Goal: Information Seeking & Learning: Learn about a topic

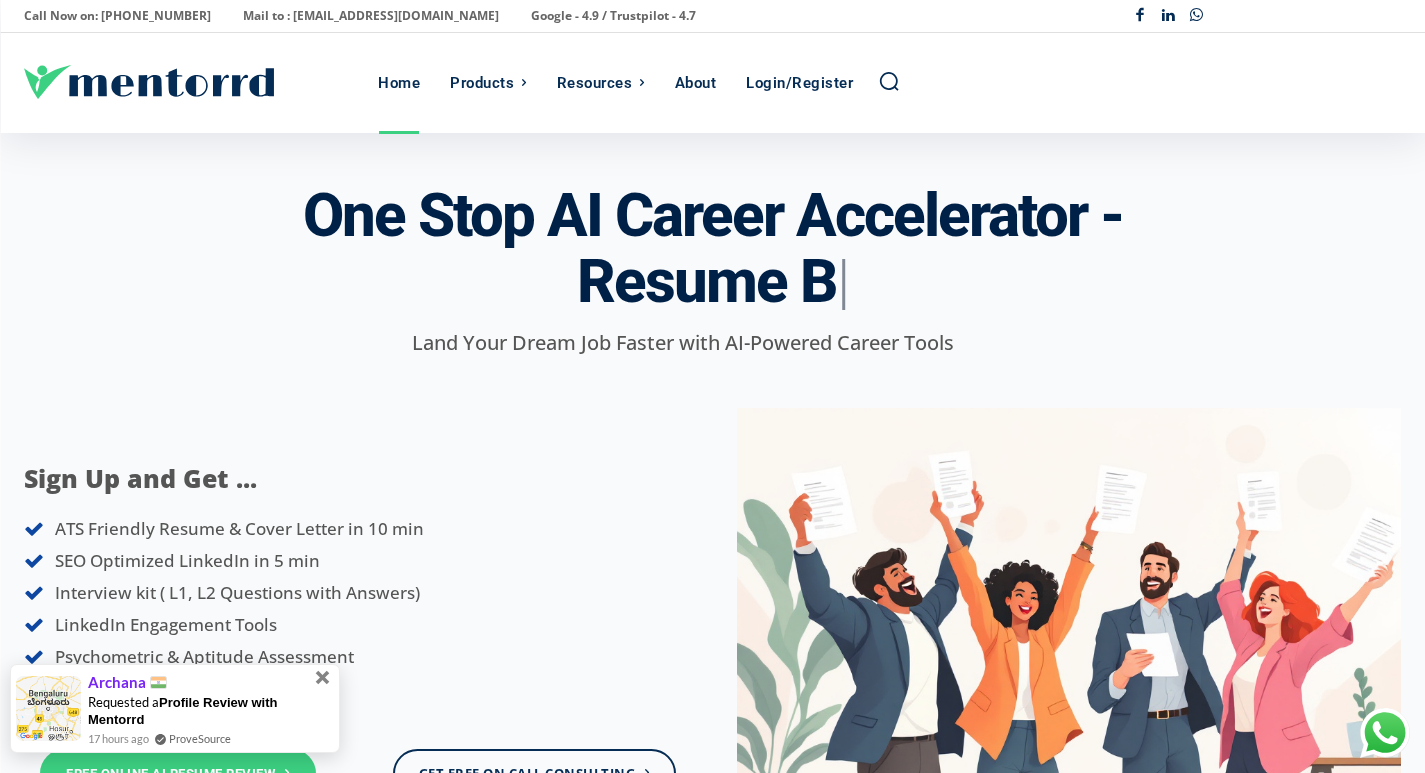
click at [323, 682] on span at bounding box center [323, 677] width 22 height 22
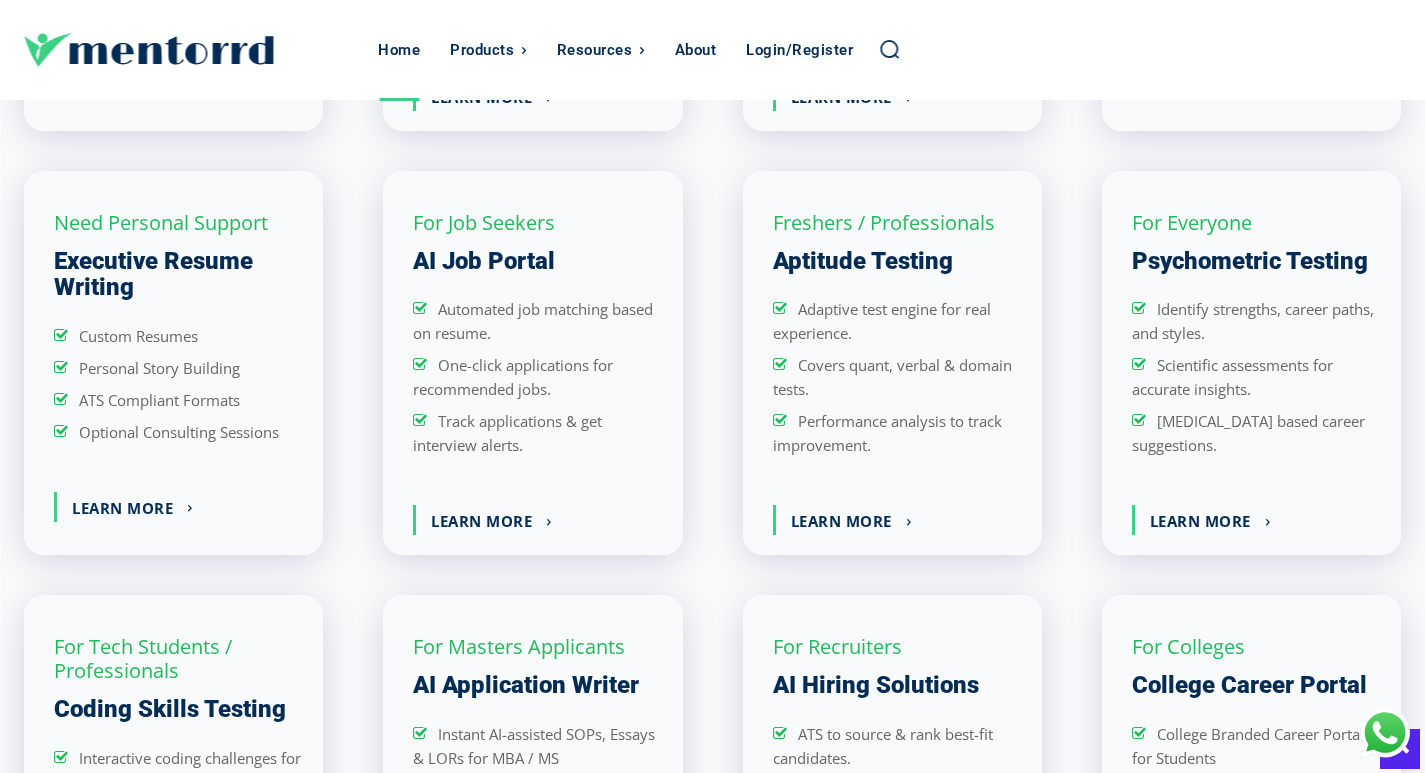
scroll to position [2699, 0]
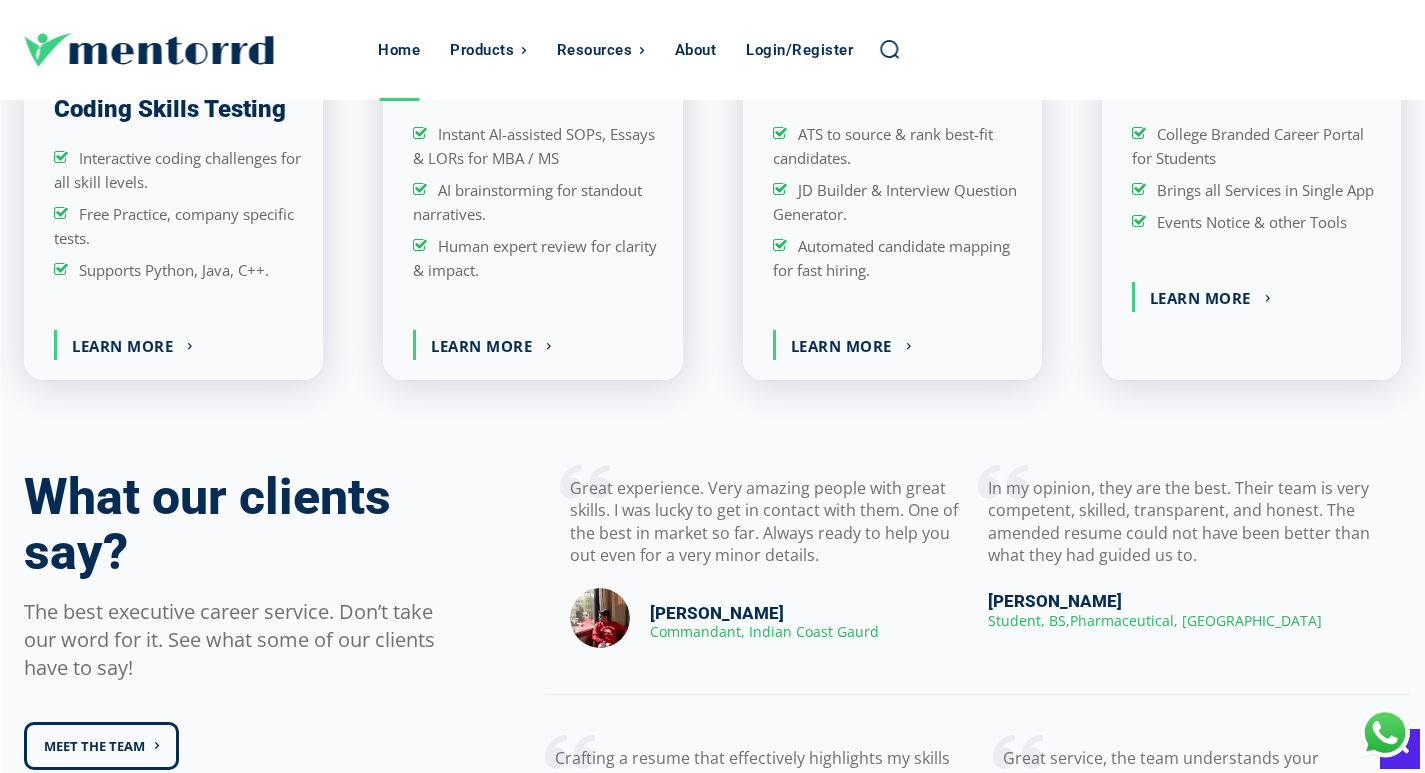
click at [483, 455] on div "Great experience. Very amazing people with great skills. I was lucky to get in …" at bounding box center [950, 690] width 950 height 470
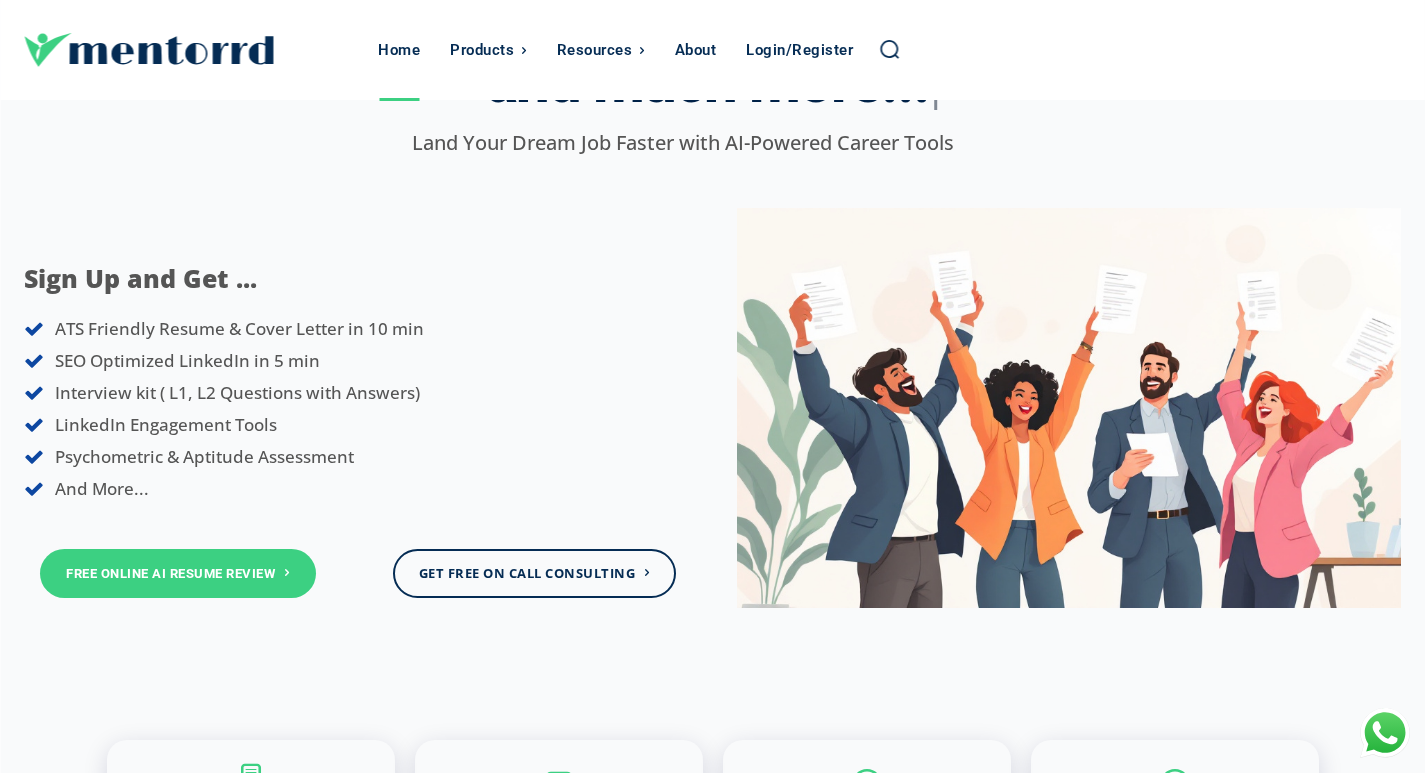
scroll to position [0, 0]
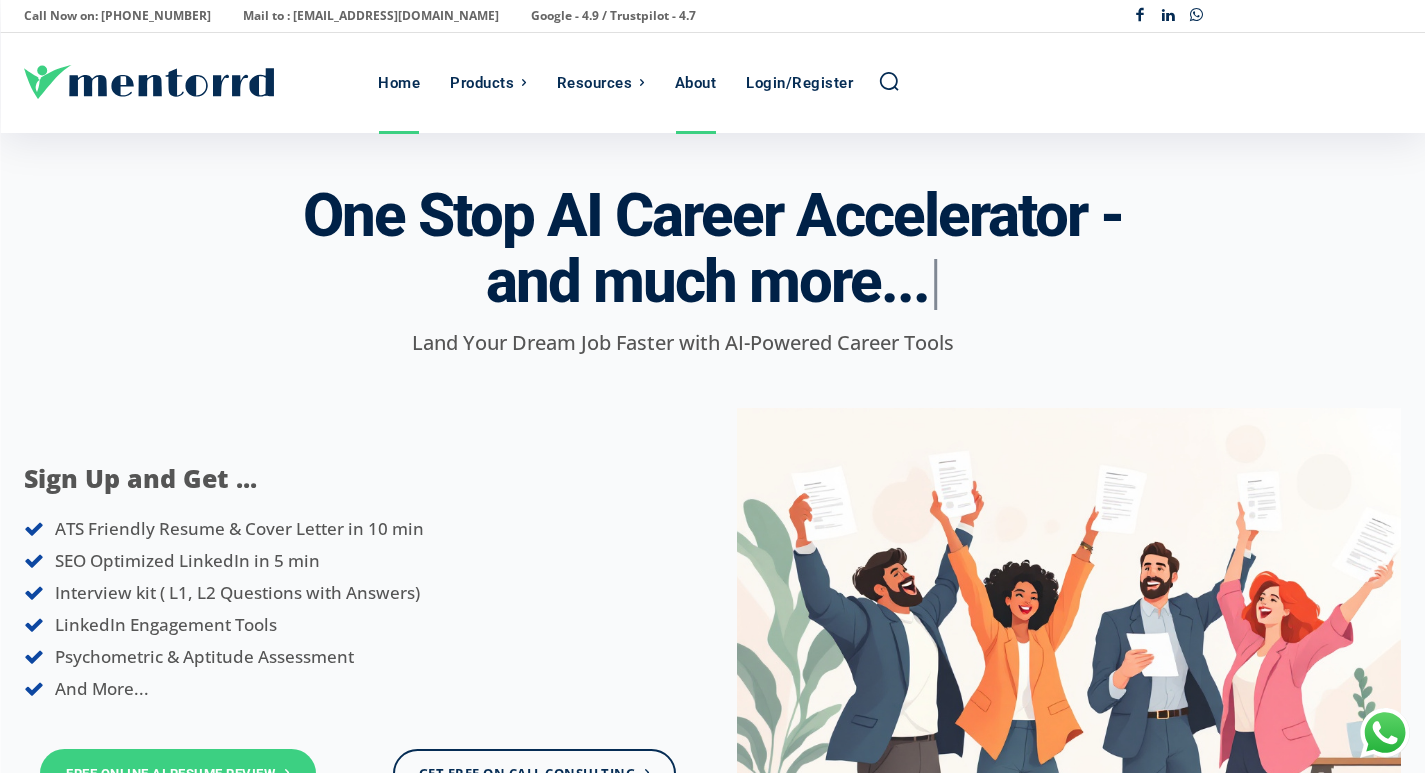
click at [707, 88] on div "About" at bounding box center [696, 83] width 42 height 100
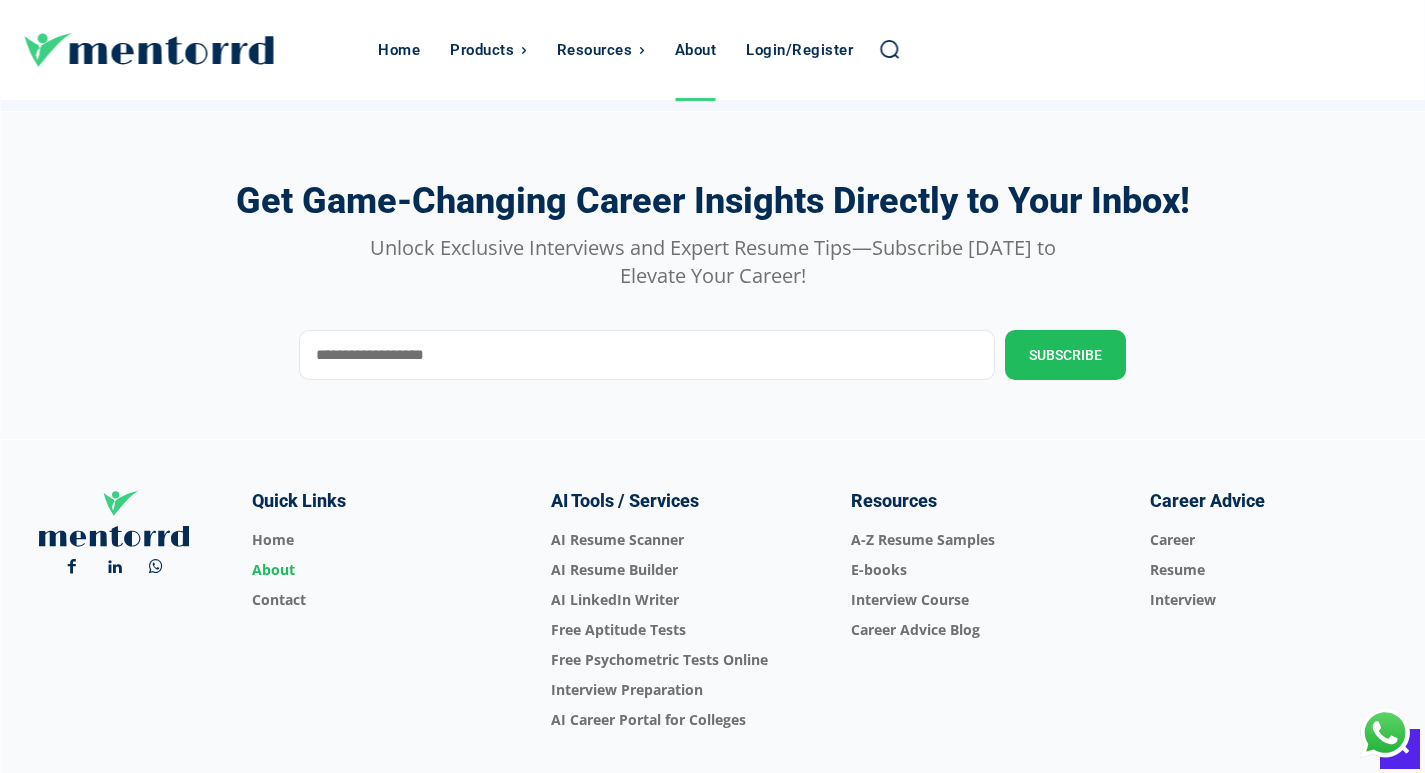
scroll to position [1995, 0]
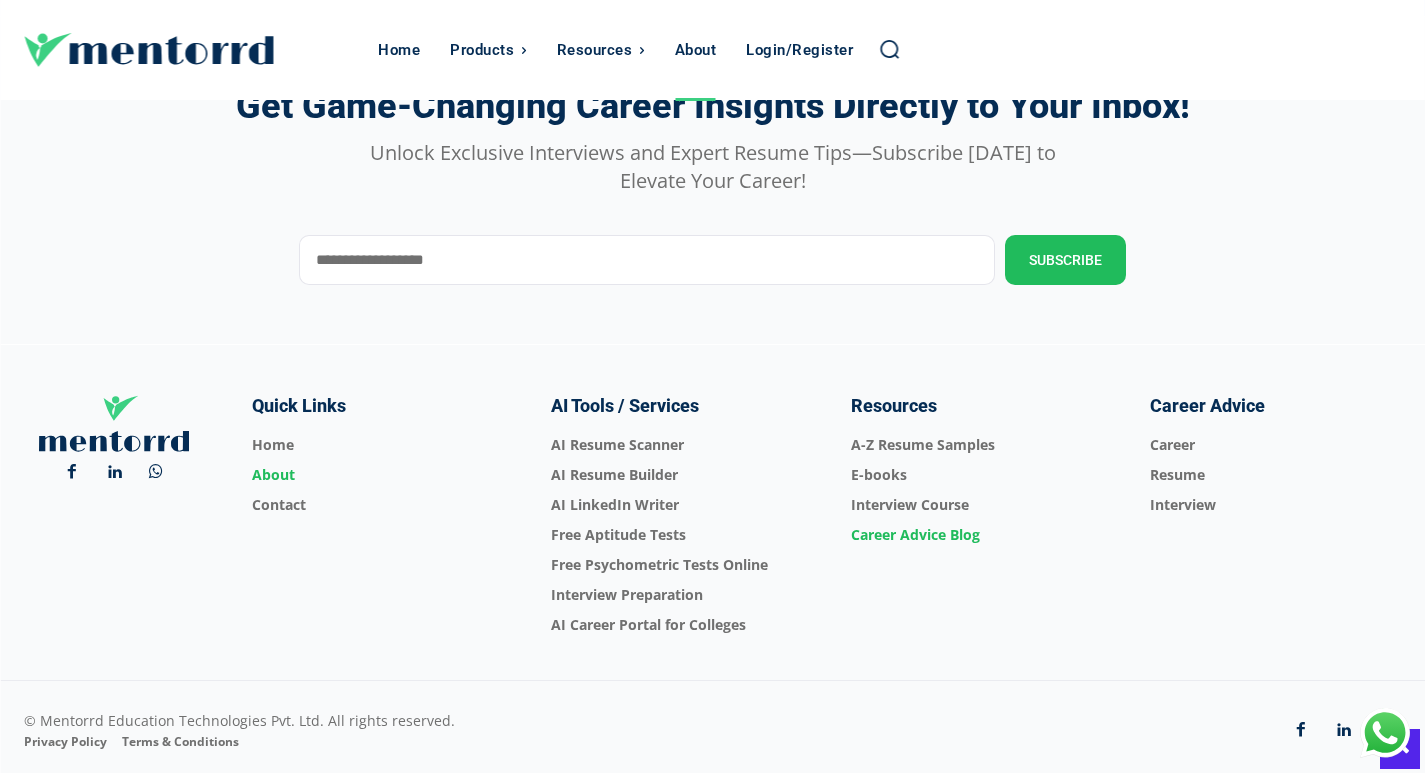
click at [928, 529] on span "Career Advice Blog" at bounding box center [976, 535] width 251 height 30
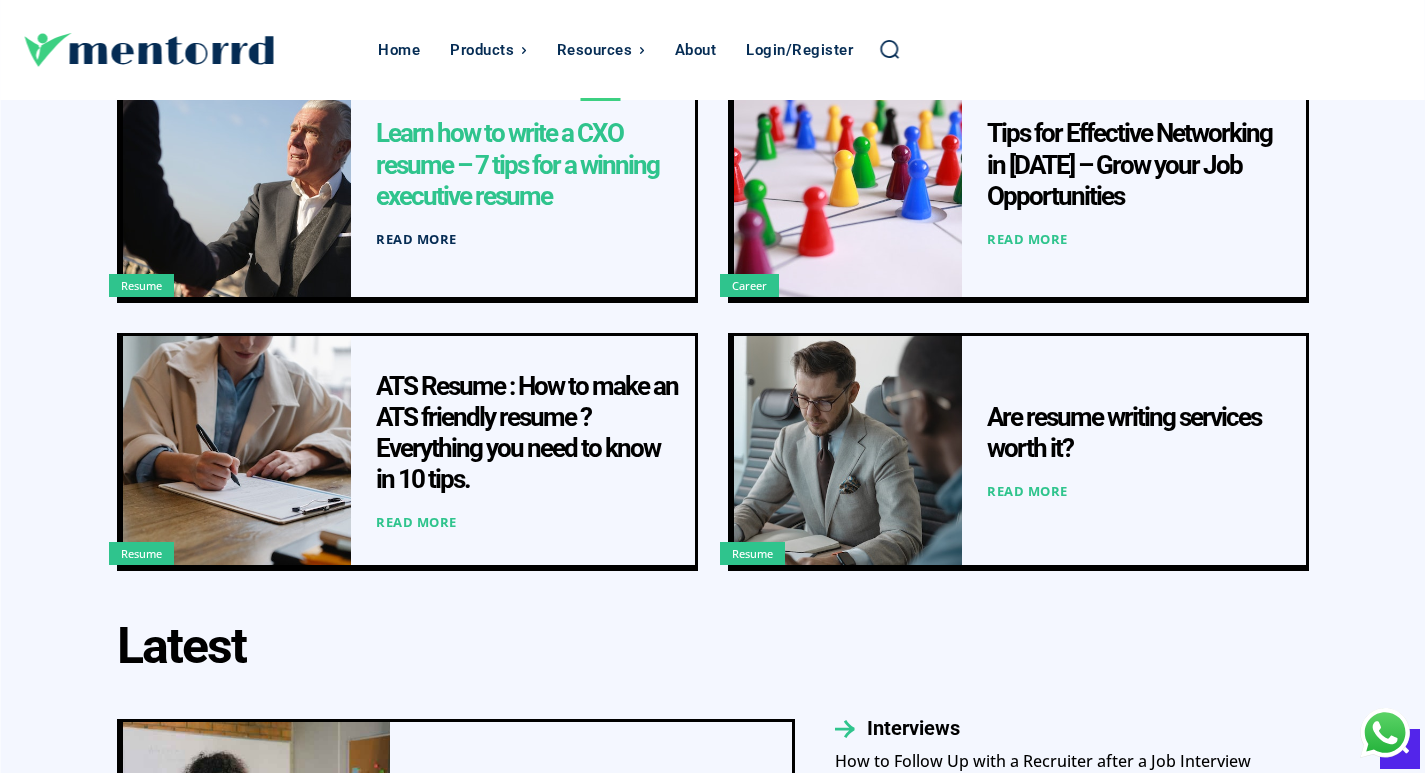
click at [425, 237] on link "Read more" at bounding box center [416, 240] width 81 height 16
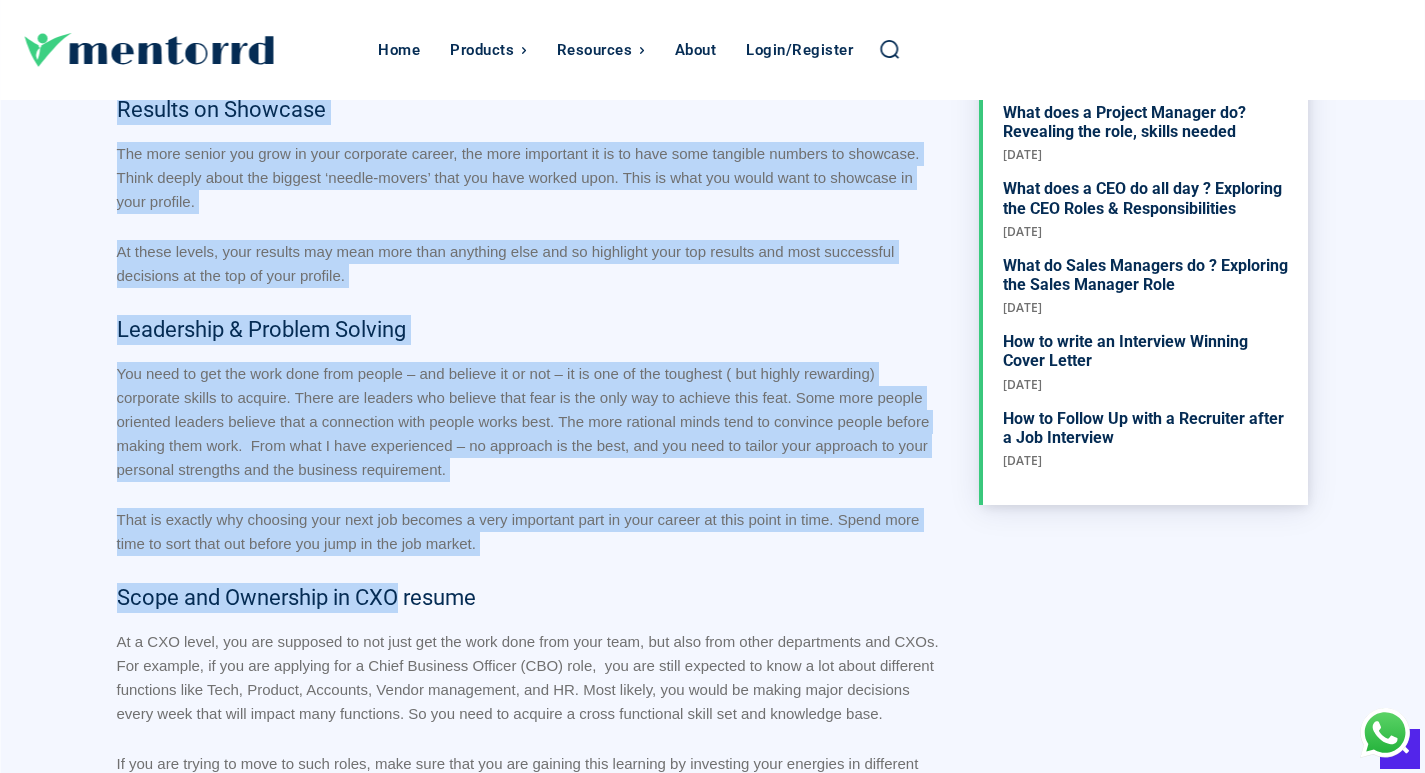
scroll to position [1400, 0]
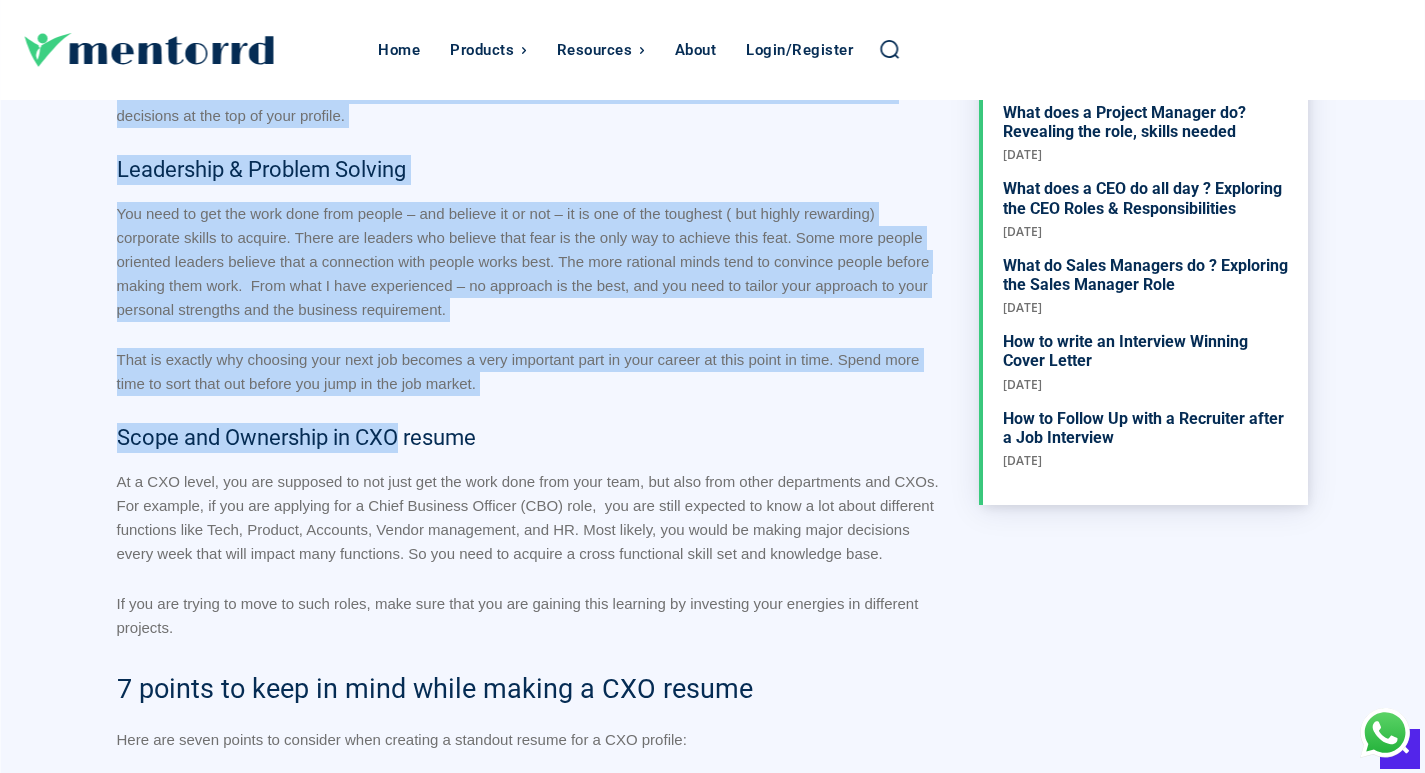
drag, startPoint x: 118, startPoint y: 382, endPoint x: 421, endPoint y: 635, distance: 394.7
copy div "Lor ips dolorsi am consec ad elit s doei tem i UTL etdo? Ma aliqua en admini ve…"
click at [890, 163] on h3 "Leadership & Problem Solving" at bounding box center [528, 170] width 822 height 30
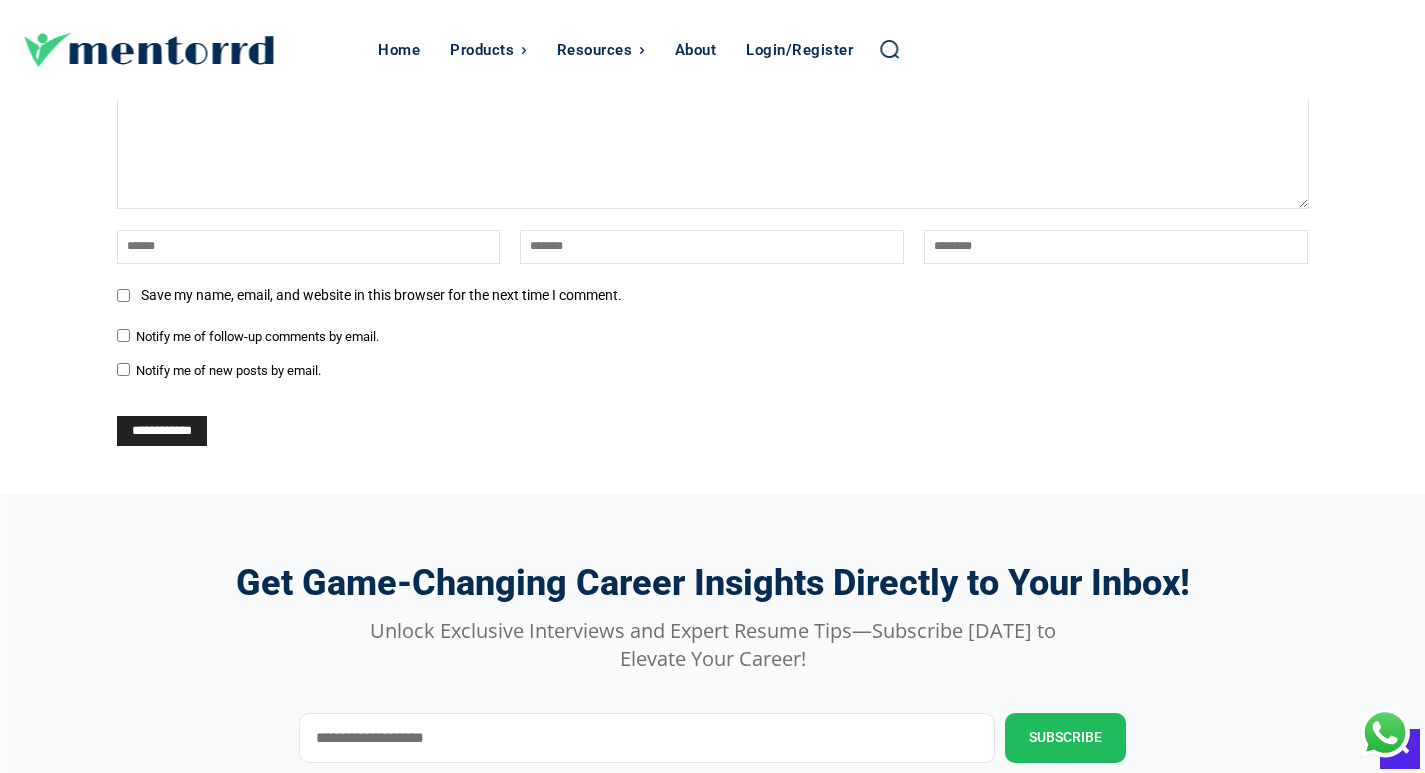
scroll to position [4857, 0]
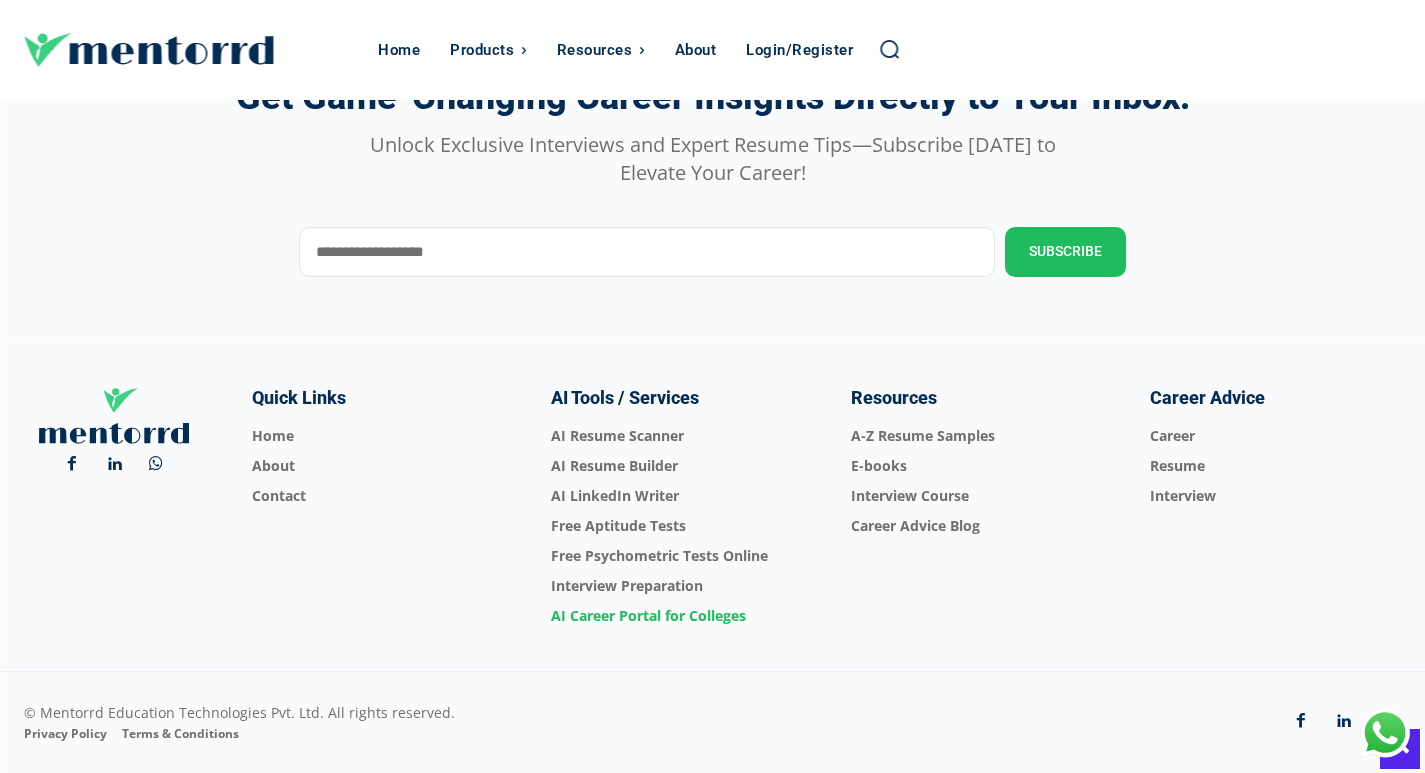
click at [624, 614] on span "AI Career Portal for Colleges" at bounding box center [676, 616] width 251 height 30
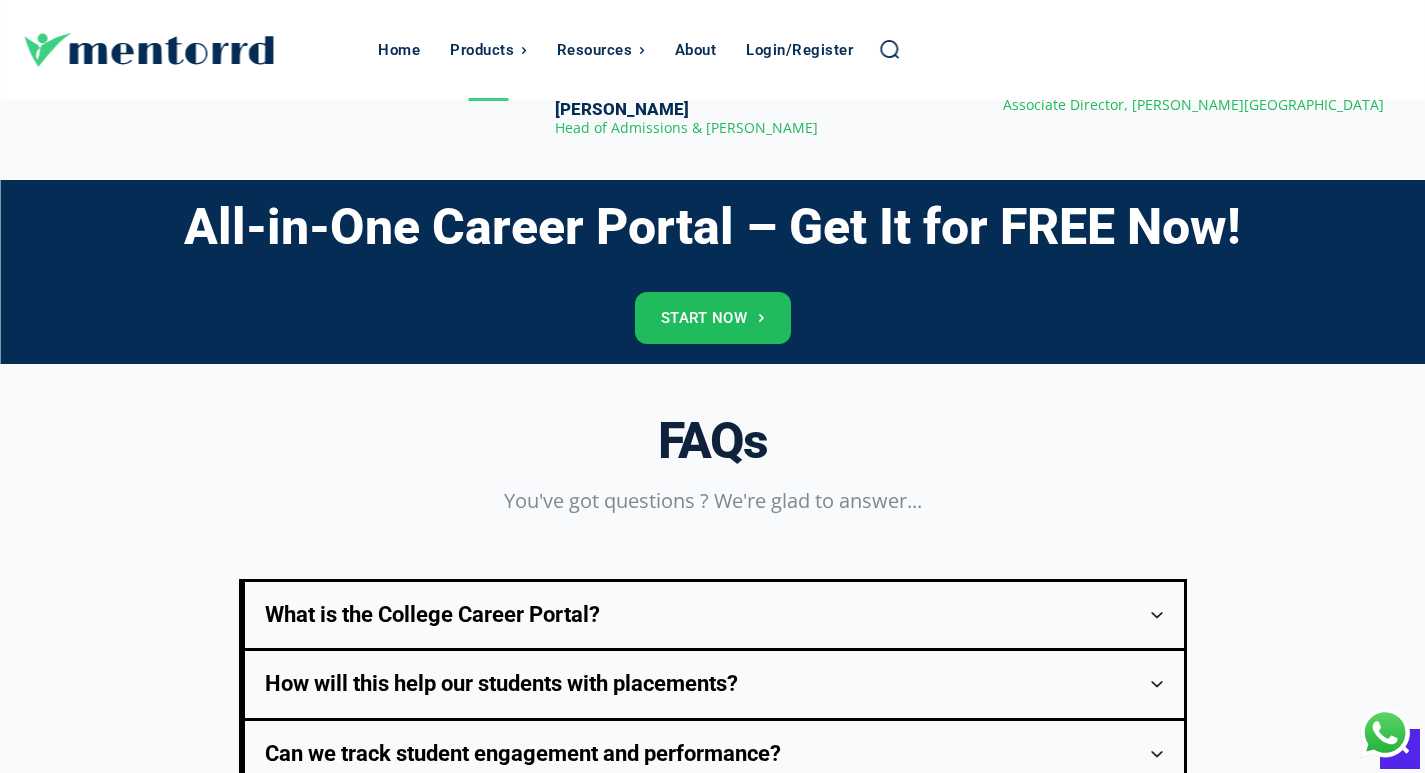
scroll to position [3829, 0]
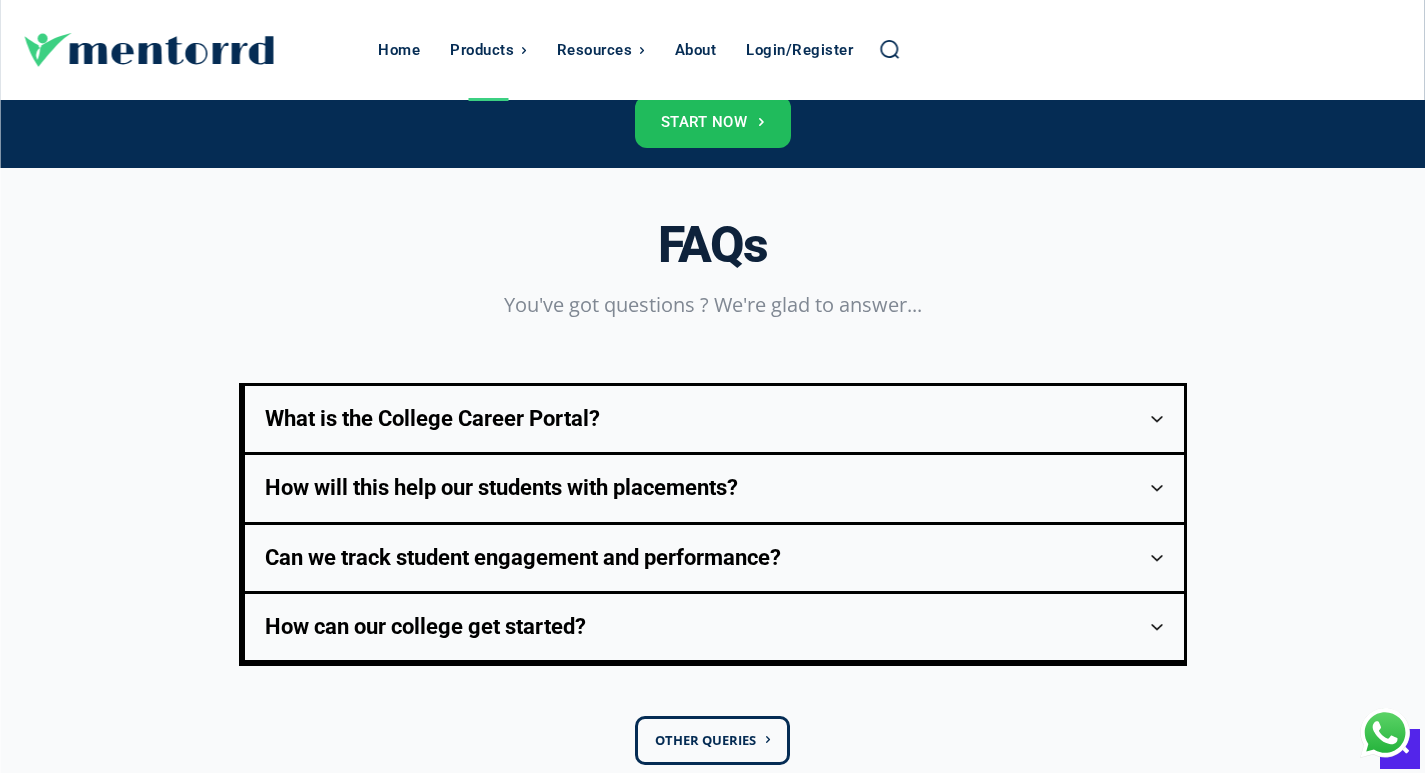
click at [400, 432] on div "What is the College Career Portal?" at bounding box center [714, 419] width 899 height 26
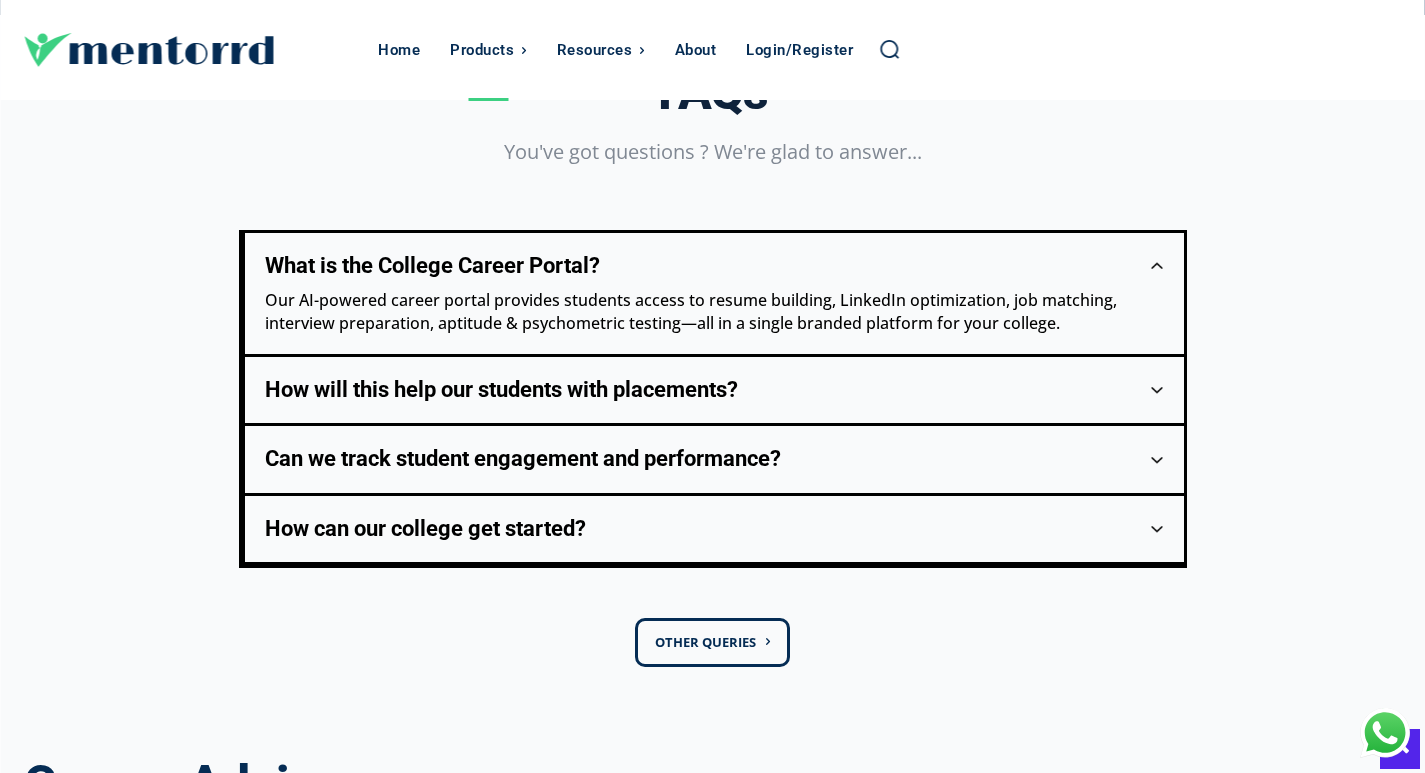
scroll to position [4029, 0]
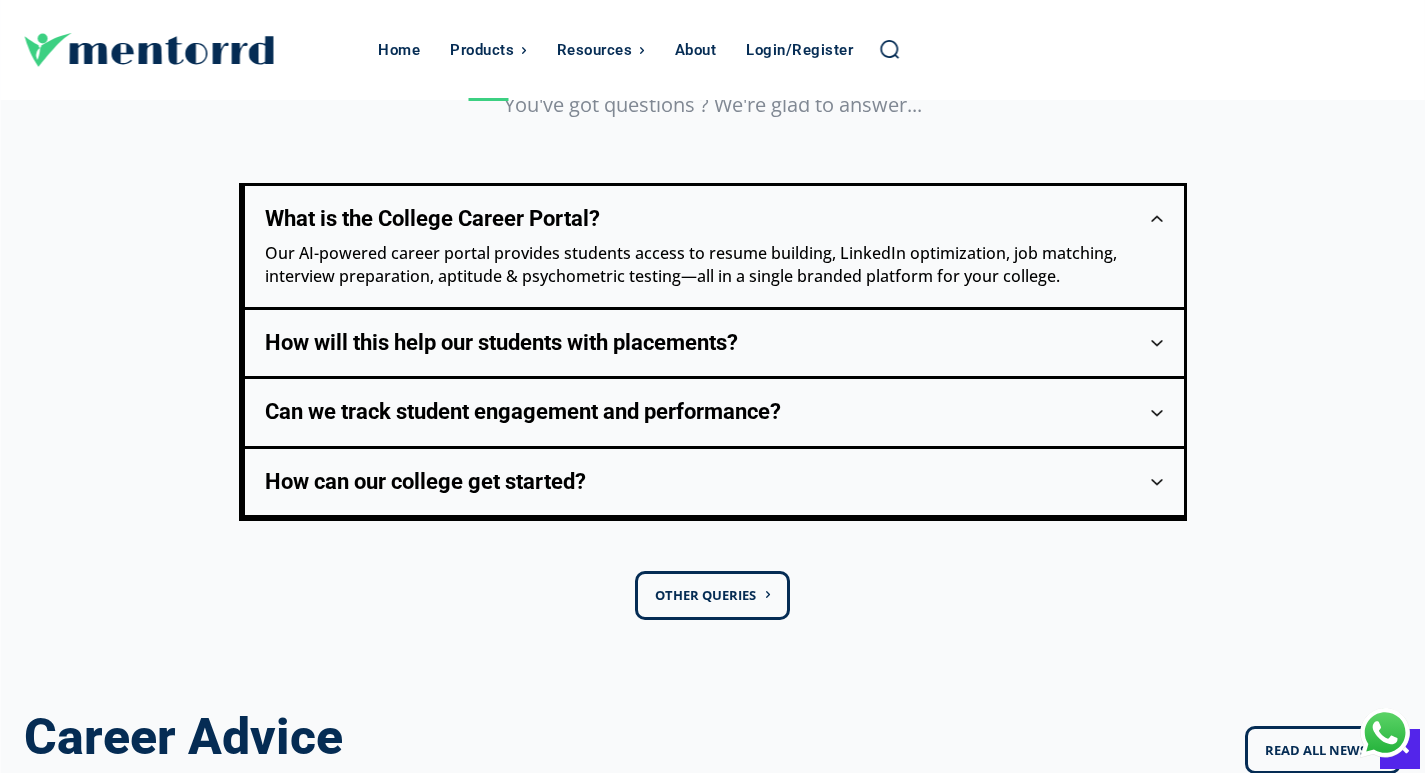
click at [453, 356] on div "How will this help our students with placements?" at bounding box center [714, 343] width 899 height 26
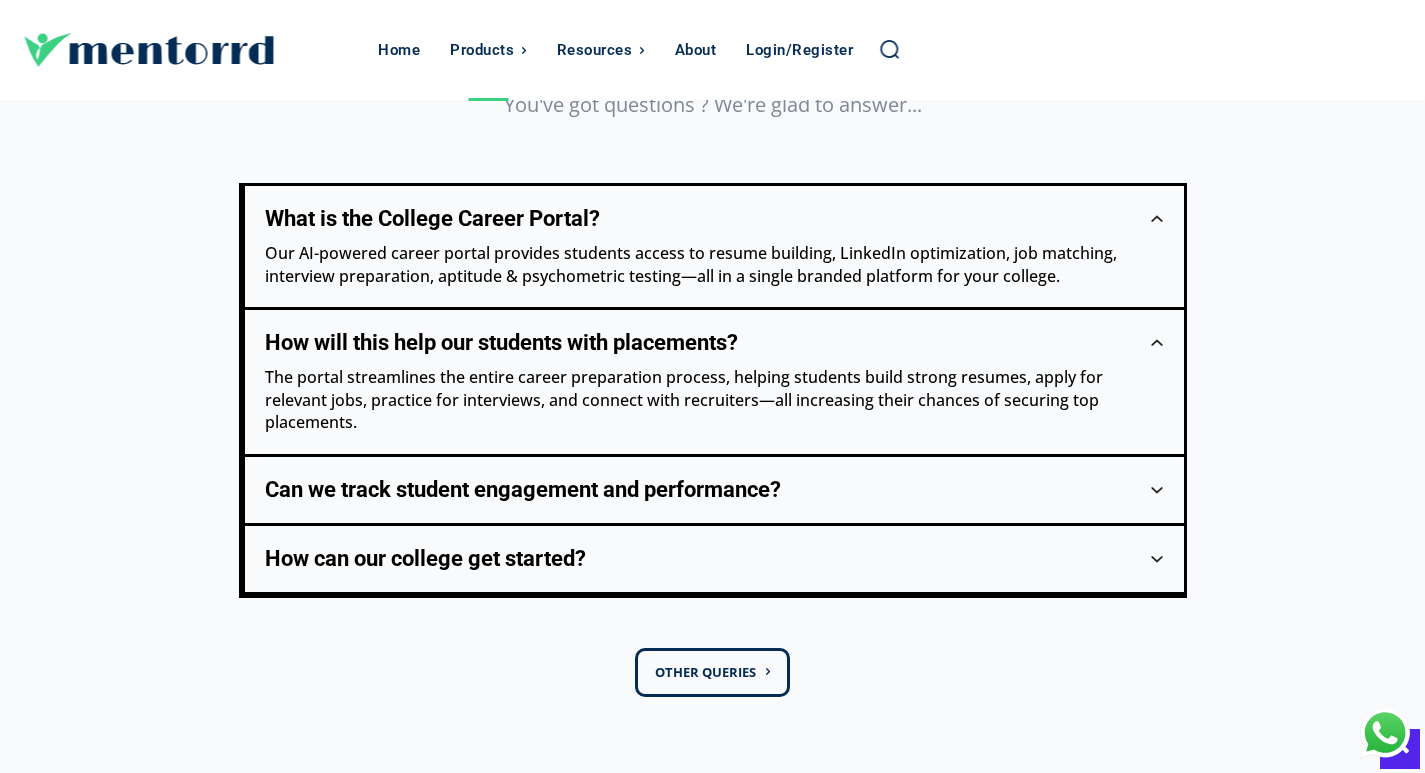
click at [609, 503] on div "Can we track student engagement and performance?" at bounding box center [714, 490] width 899 height 26
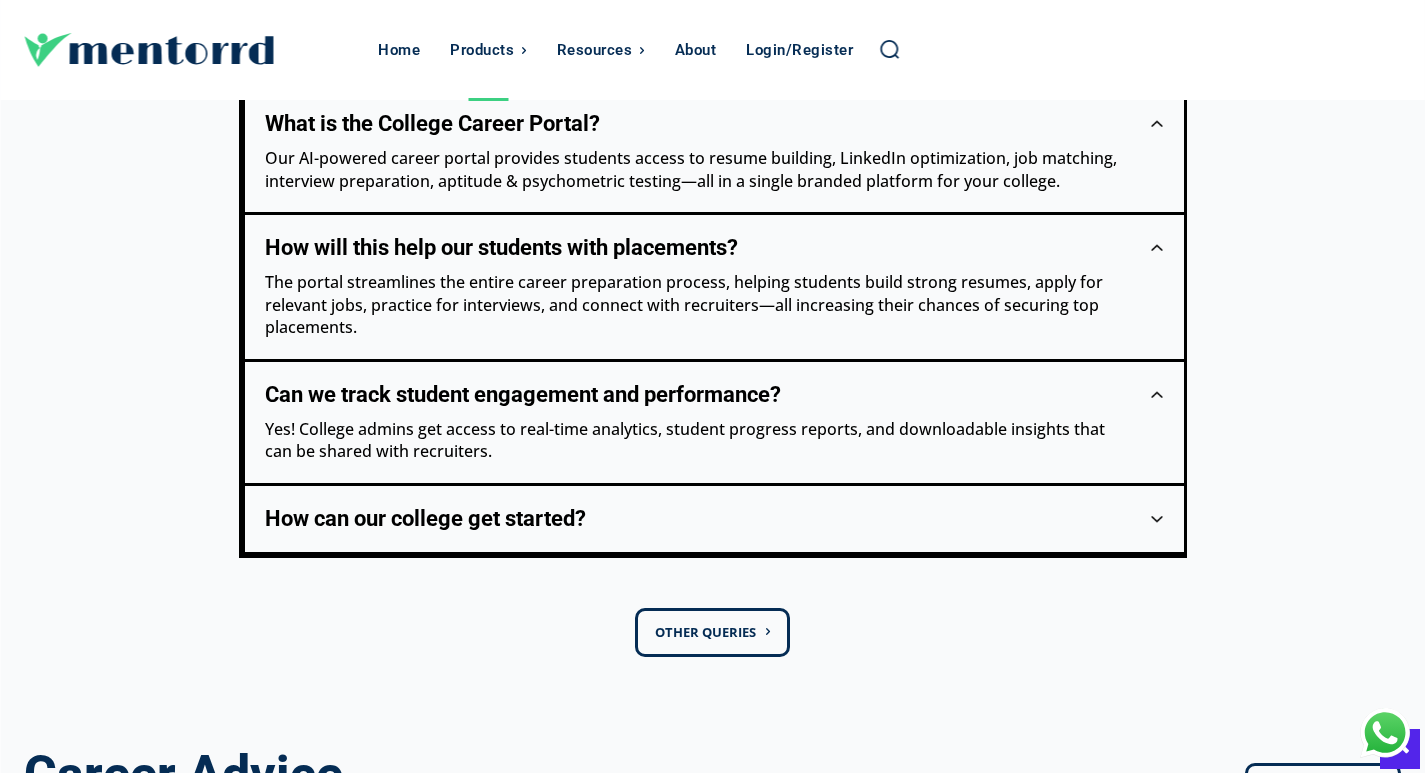
scroll to position [4129, 0]
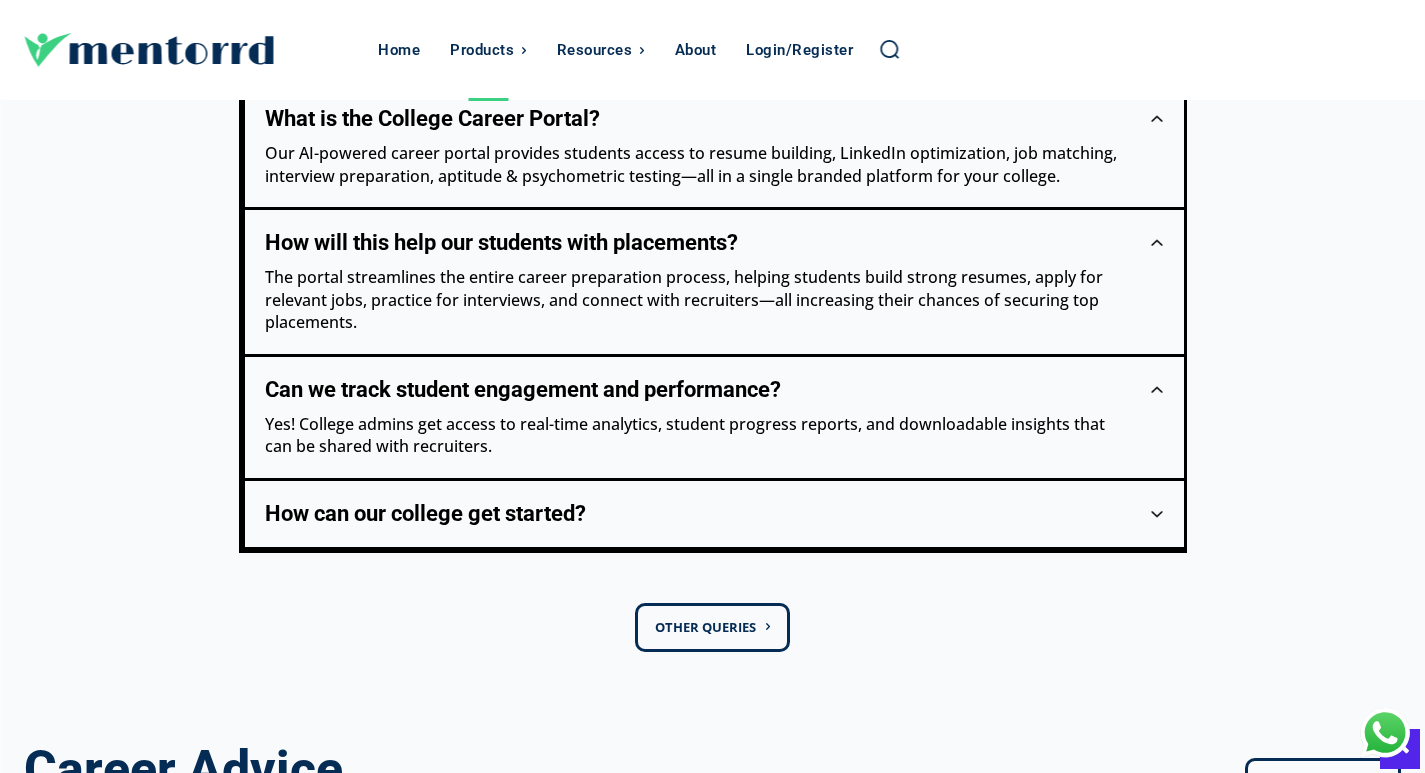
click at [342, 527] on div "How can our college get started?" at bounding box center [714, 514] width 899 height 26
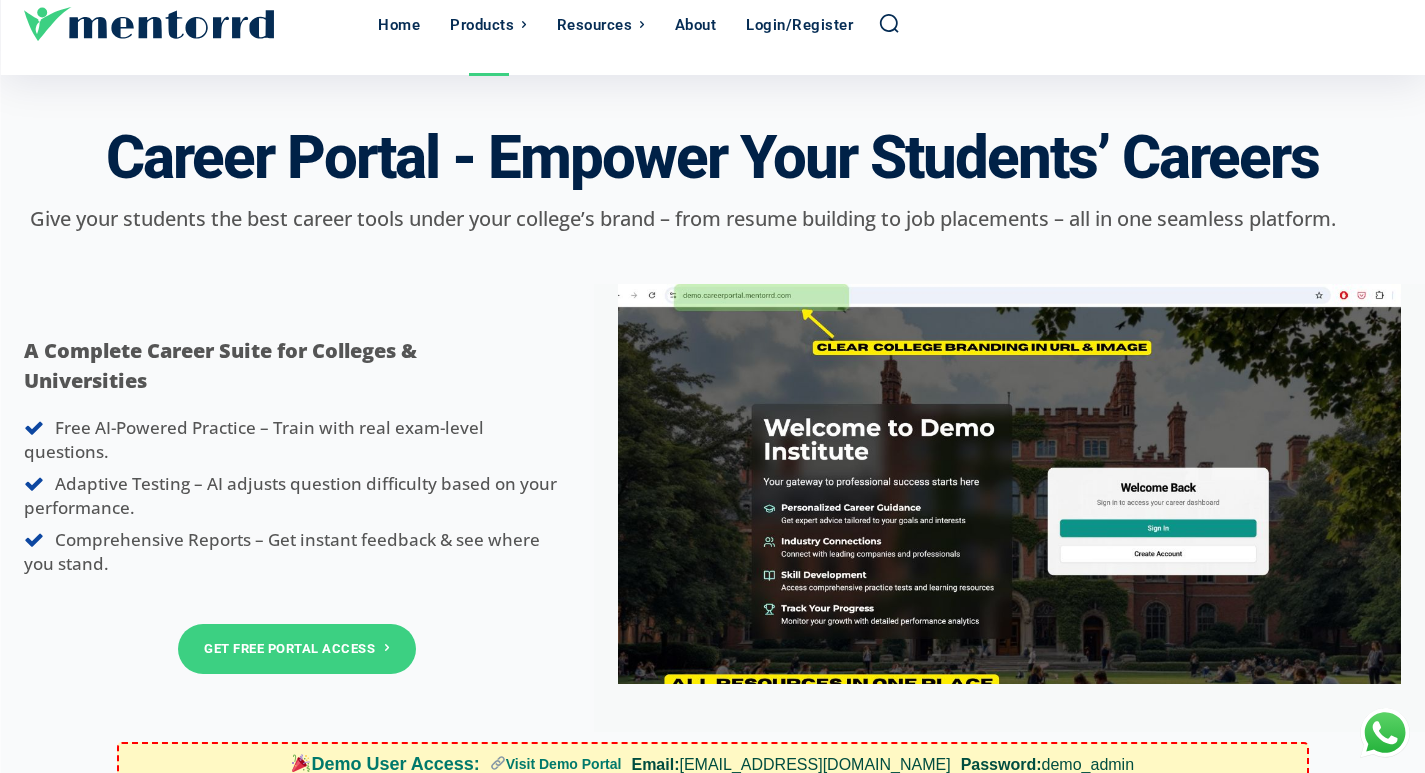
scroll to position [0, 0]
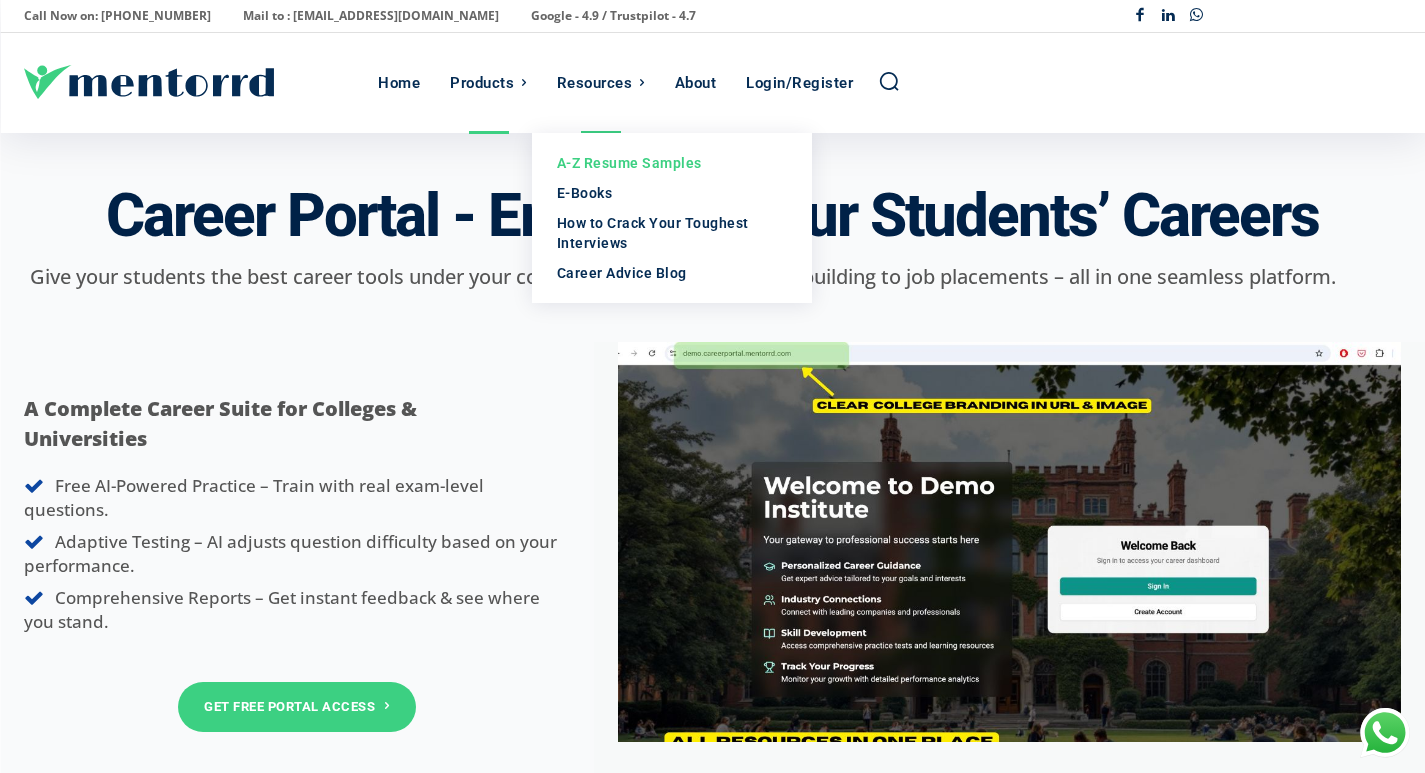
click at [608, 158] on div "A-Z Resume Samples" at bounding box center [672, 163] width 230 height 20
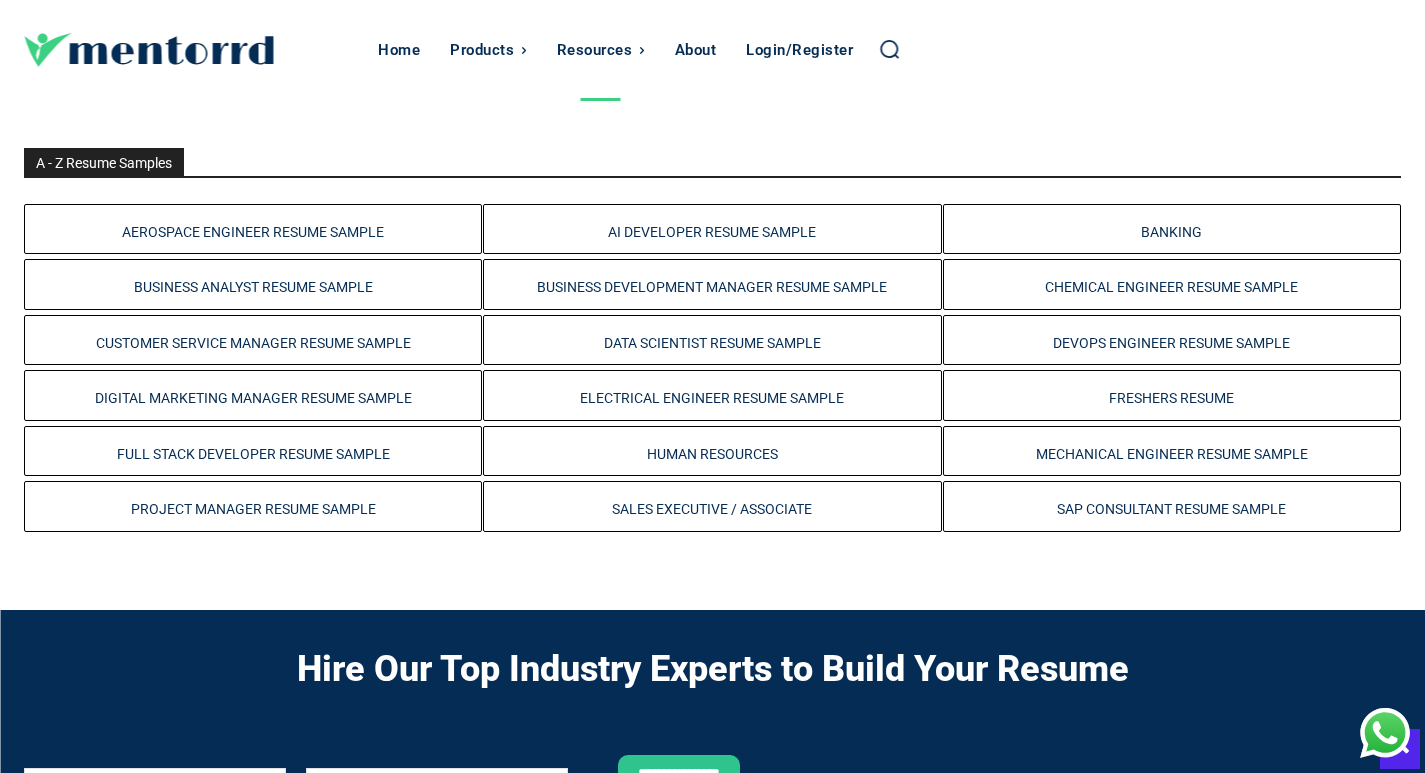
scroll to position [400, 0]
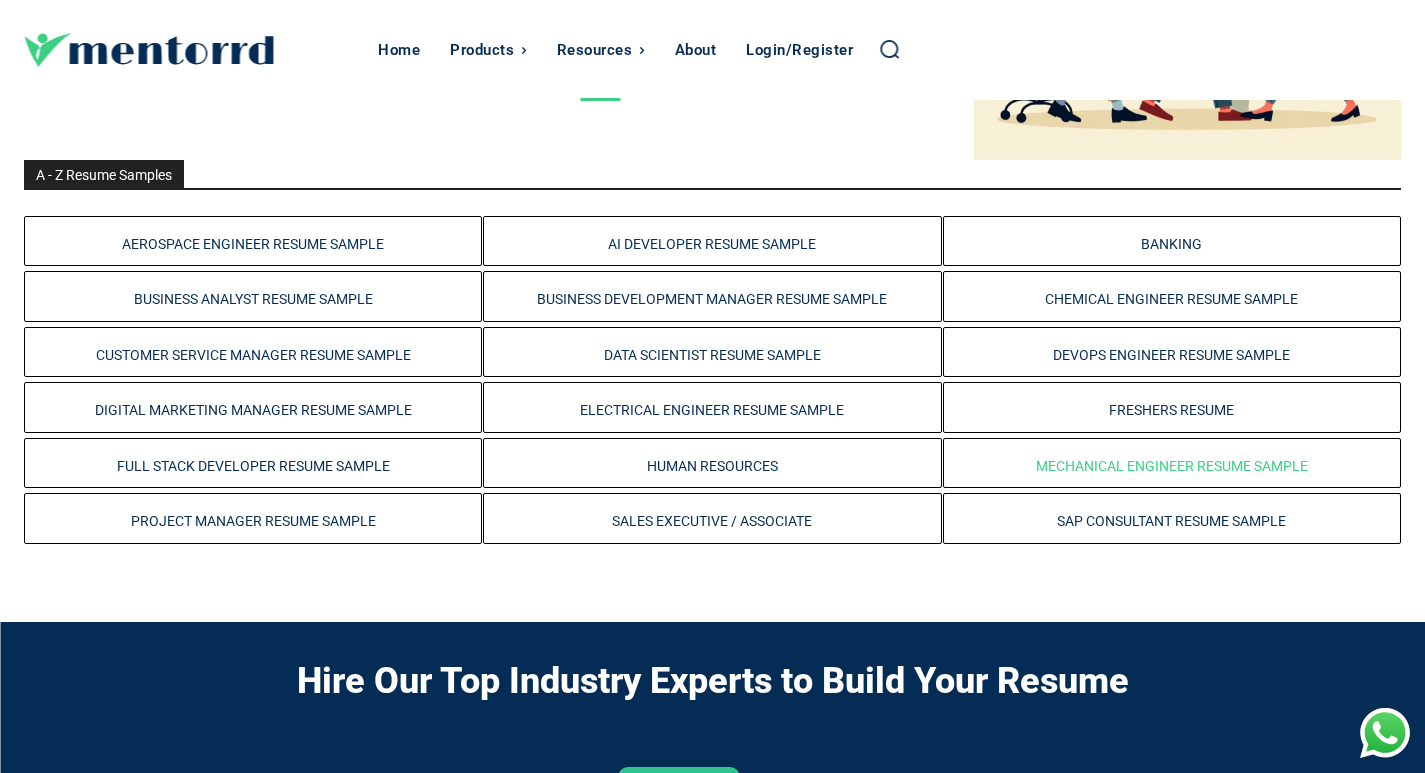
click at [1085, 475] on h3 "Mechanical Engineer Resume Sample" at bounding box center [1172, 467] width 446 height 20
